Goal: Check status: Check status

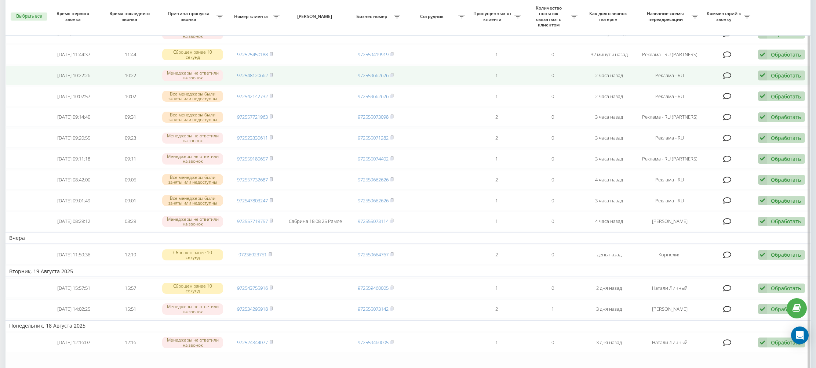
scroll to position [97, 0]
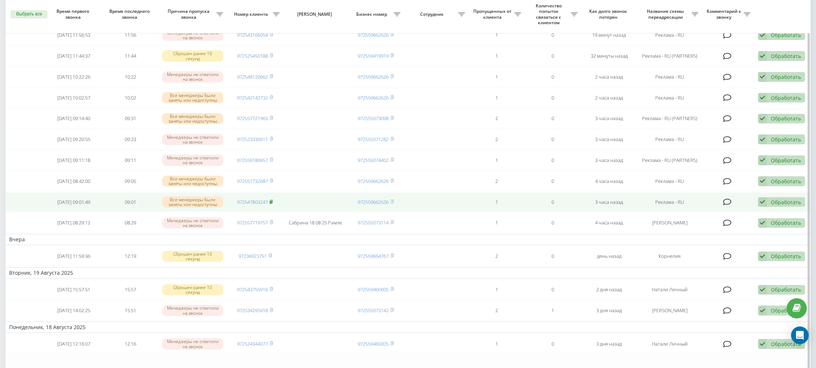
click at [273, 201] on icon at bounding box center [271, 200] width 3 height 3
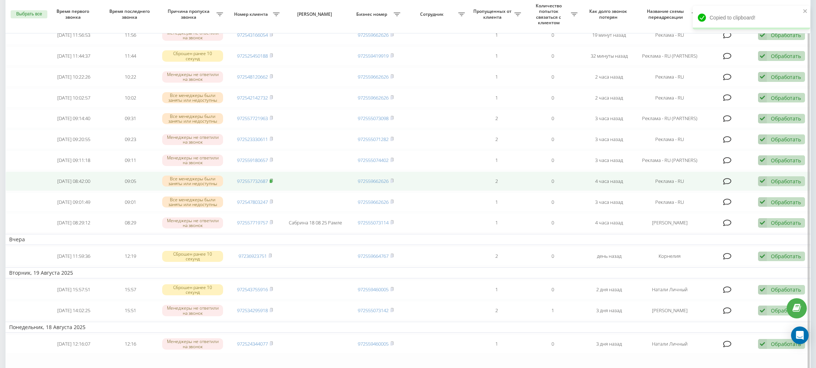
click at [272, 180] on rect at bounding box center [271, 180] width 2 height 3
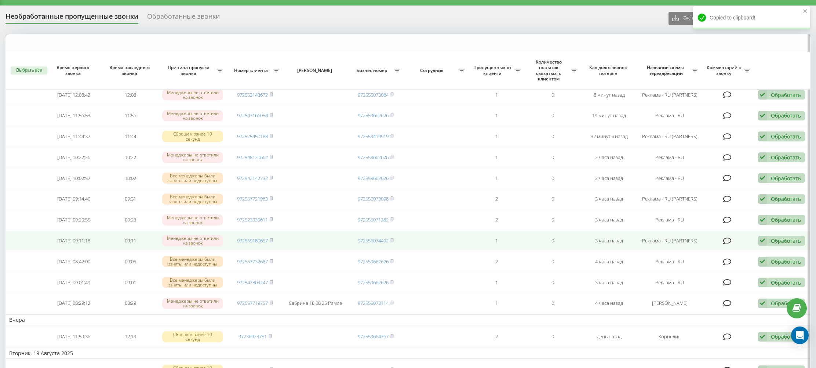
scroll to position [0, 0]
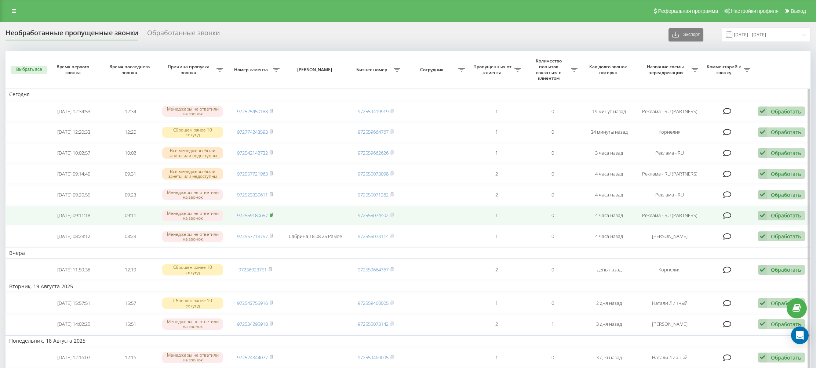
click at [273, 215] on icon at bounding box center [271, 214] width 3 height 4
click at [273, 214] on icon at bounding box center [271, 214] width 3 height 4
